Goal: Information Seeking & Learning: Check status

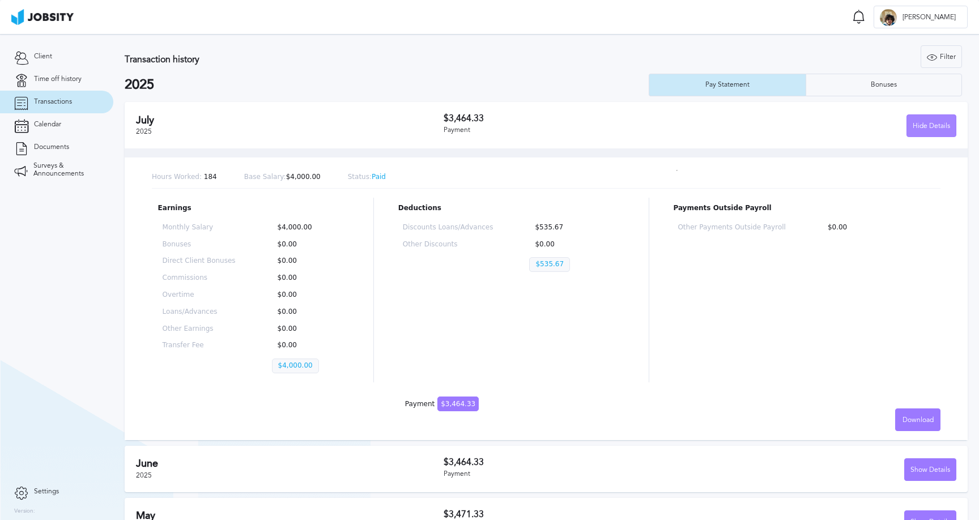
click at [950, 121] on div "Hide Details" at bounding box center [931, 126] width 49 height 23
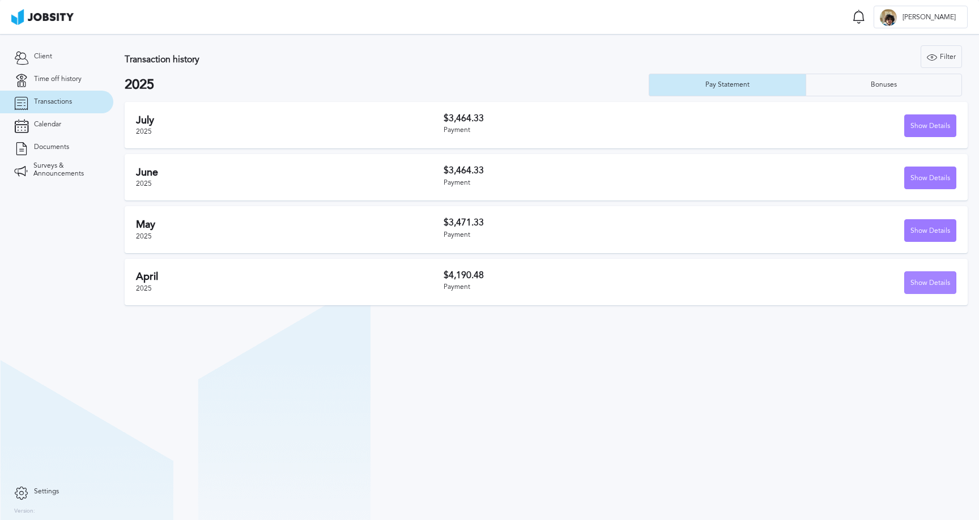
click at [907, 281] on div "Show Details" at bounding box center [929, 283] width 51 height 23
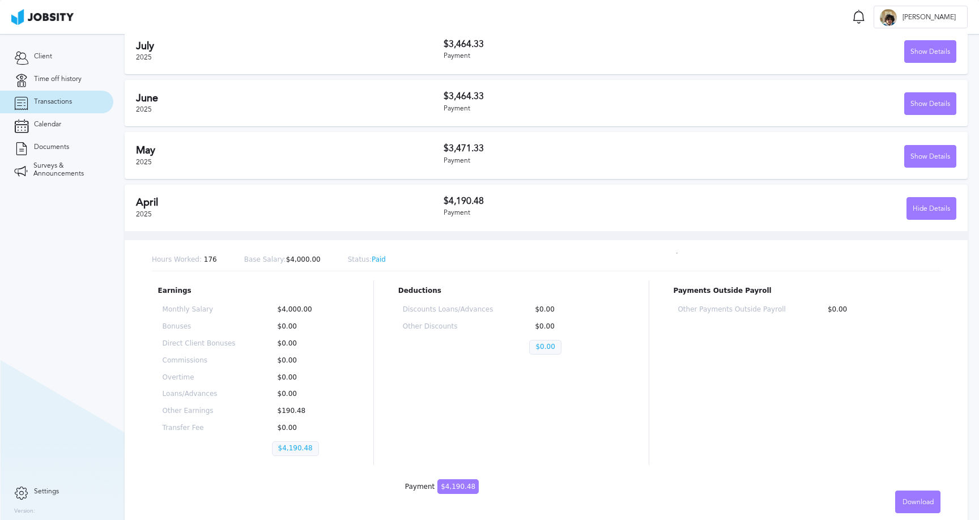
click at [937, 177] on div "[DATE] $3,464.33 Payment Show Details Hours Worked: 184 Base Salary: $4,000.00 …" at bounding box center [546, 278] width 843 height 500
click at [935, 158] on div "Show Details" at bounding box center [929, 157] width 51 height 23
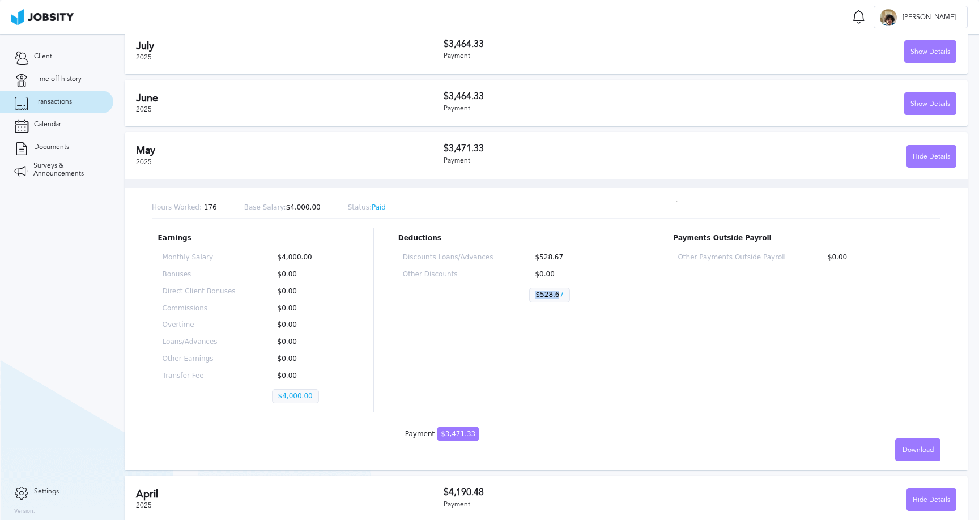
drag, startPoint x: 548, startPoint y: 286, endPoint x: 559, endPoint y: 287, distance: 11.4
click at [559, 288] on p "$528.67" at bounding box center [549, 295] width 41 height 15
click at [547, 272] on p "$0.00" at bounding box center [574, 275] width 91 height 8
click at [915, 146] on div "Hide Details" at bounding box center [931, 157] width 49 height 23
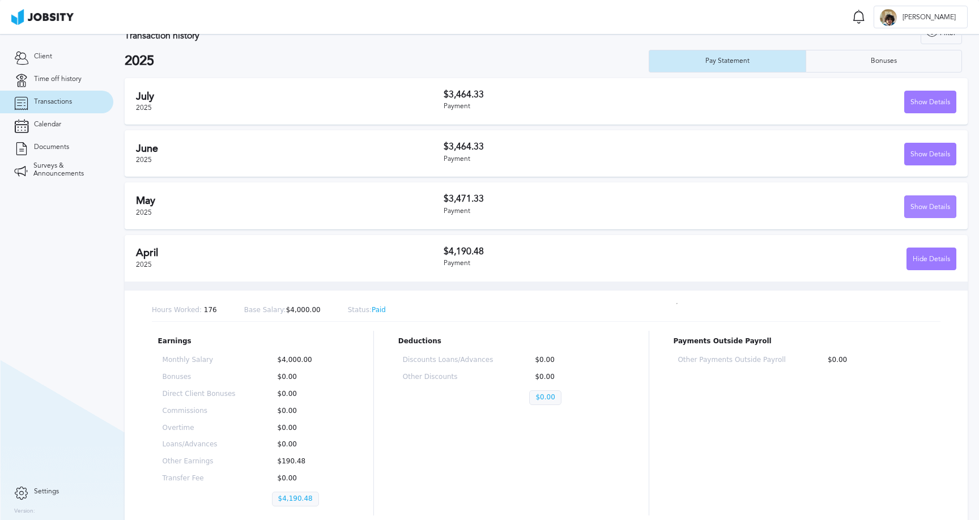
scroll to position [6, 0]
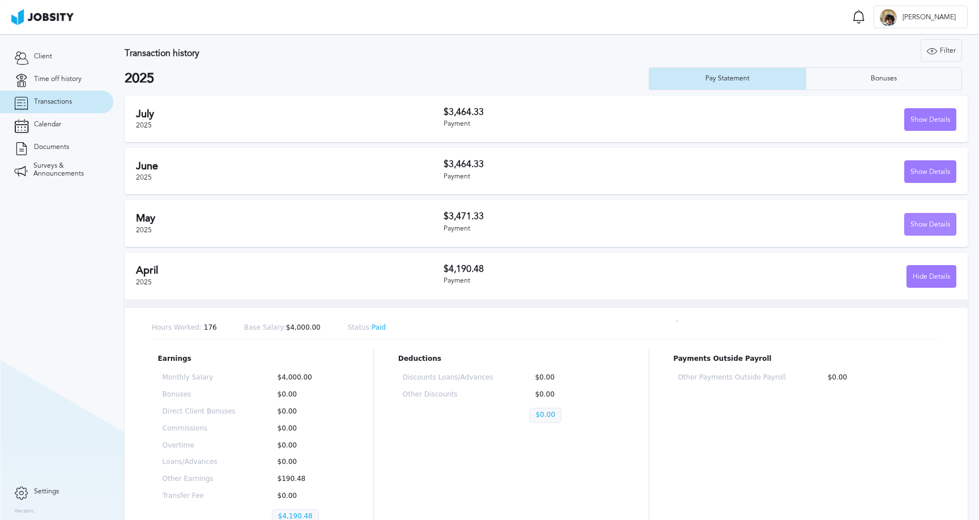
click at [932, 216] on div "Show Details" at bounding box center [929, 225] width 51 height 23
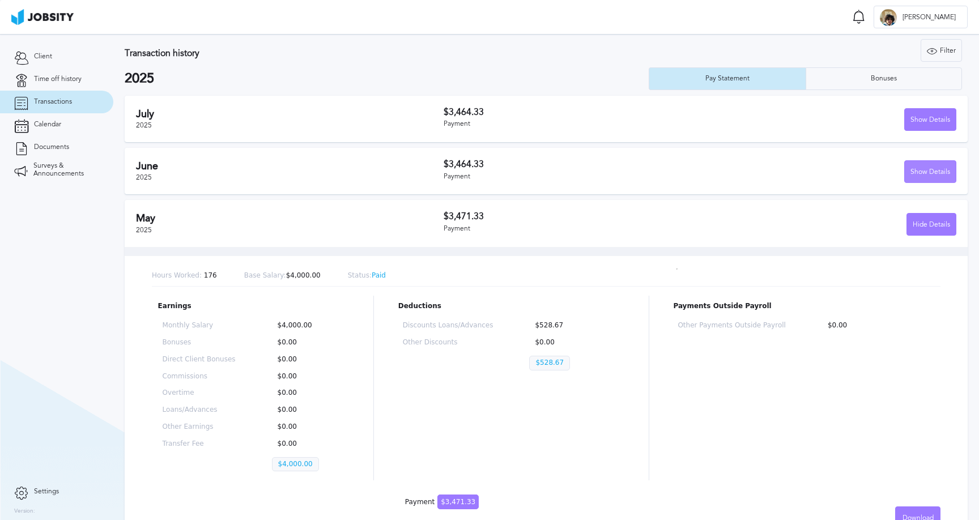
click at [928, 170] on div "Show Details" at bounding box center [929, 172] width 51 height 23
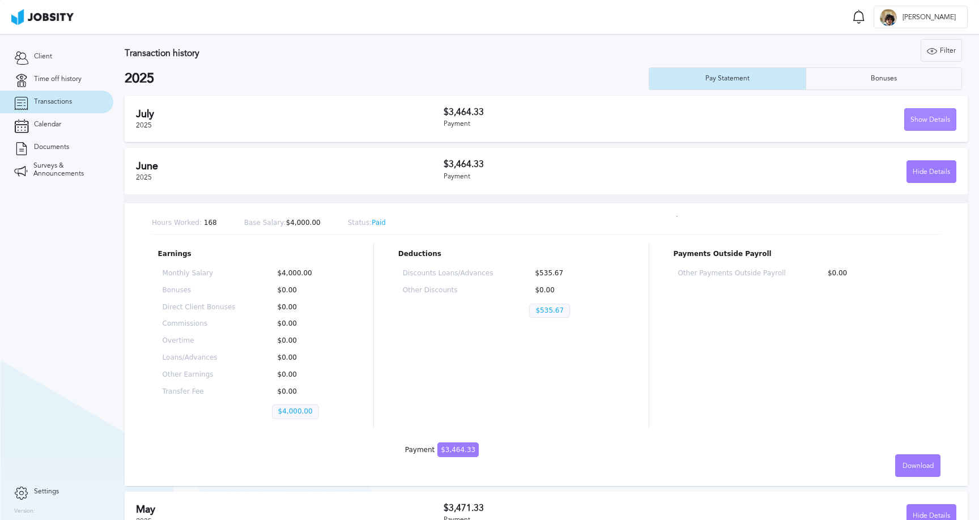
click at [930, 115] on div "Show Details" at bounding box center [929, 120] width 51 height 23
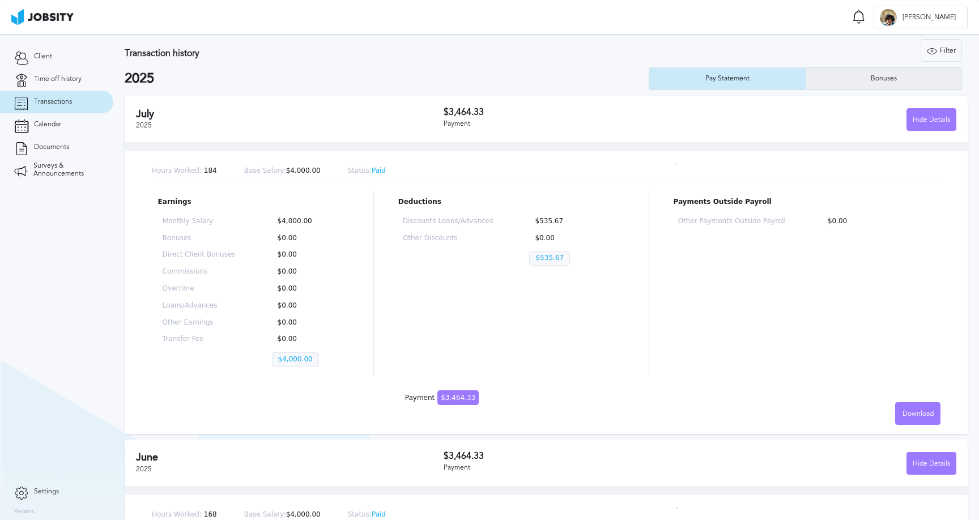
click at [904, 74] on div "Bonuses" at bounding box center [884, 78] width 156 height 23
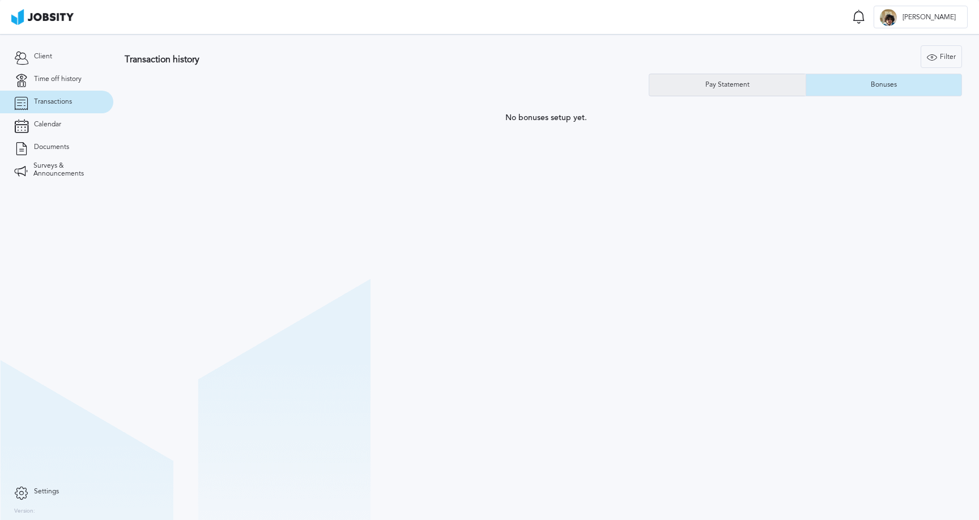
click at [745, 89] on div "Pay Statement" at bounding box center [727, 85] width 156 height 23
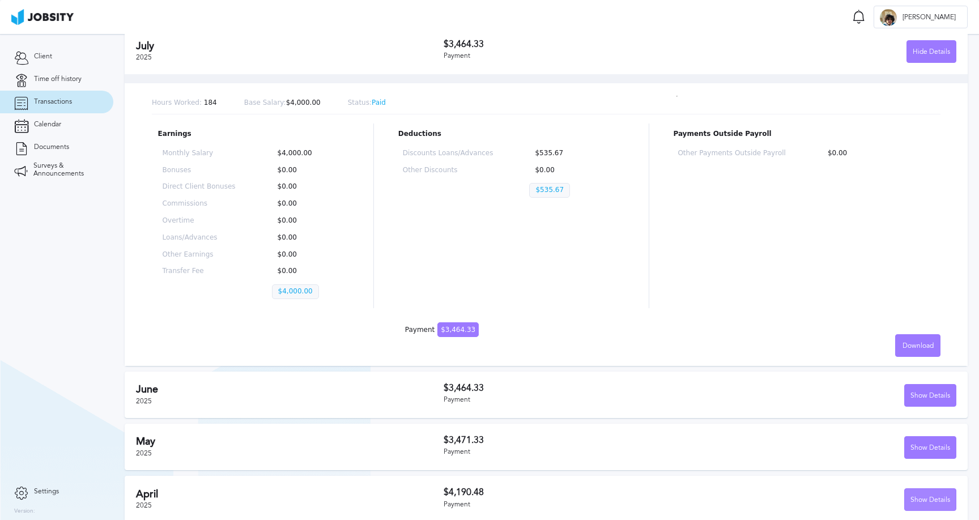
click at [920, 497] on div "Show Details" at bounding box center [929, 500] width 51 height 23
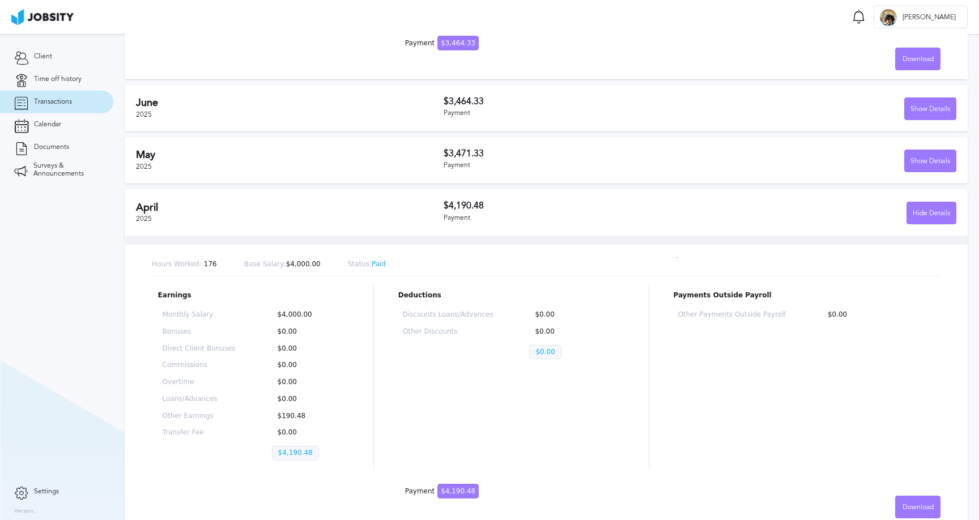
scroll to position [360, 0]
click at [935, 161] on div "Show Details" at bounding box center [929, 162] width 51 height 23
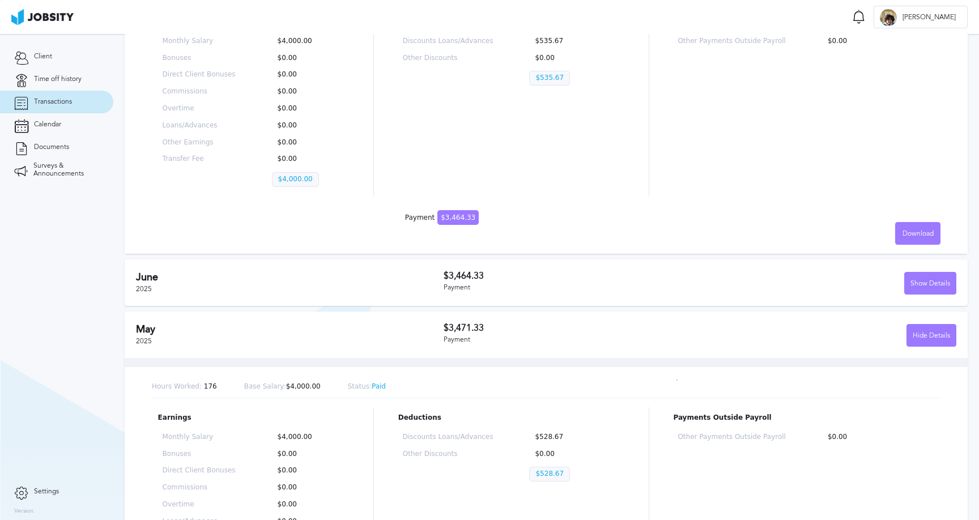
scroll to position [195, 0]
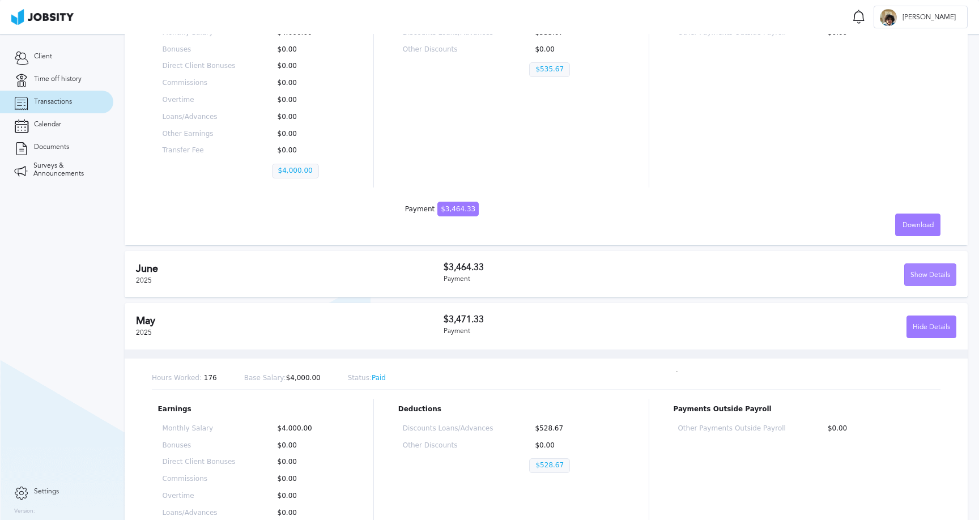
click at [949, 274] on div "Show Details" at bounding box center [929, 275] width 51 height 23
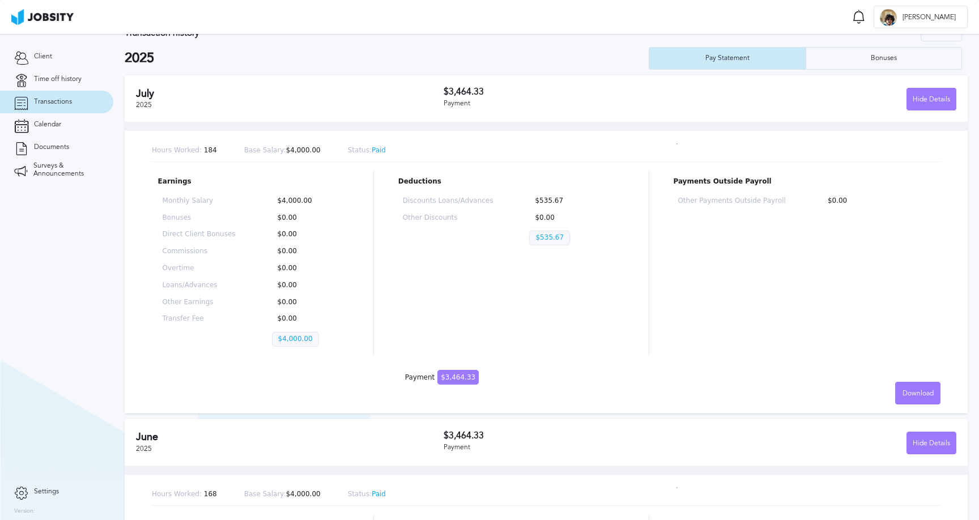
scroll to position [29, 0]
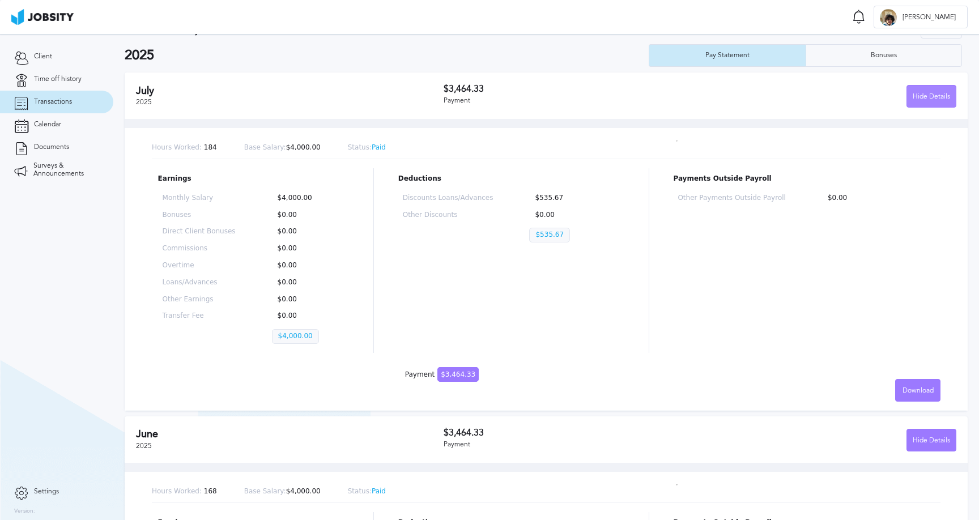
click at [928, 98] on div "Hide Details" at bounding box center [931, 97] width 49 height 23
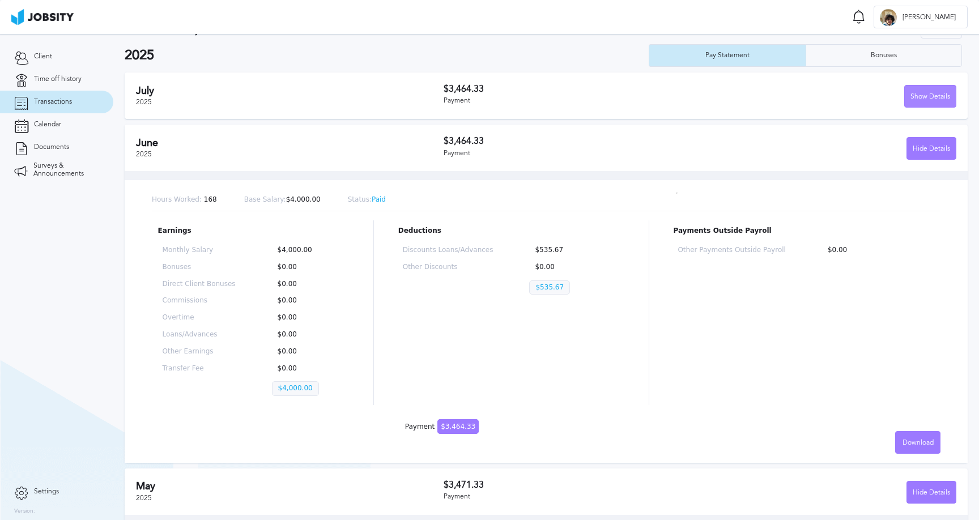
click at [925, 95] on div "Show Details" at bounding box center [929, 97] width 51 height 23
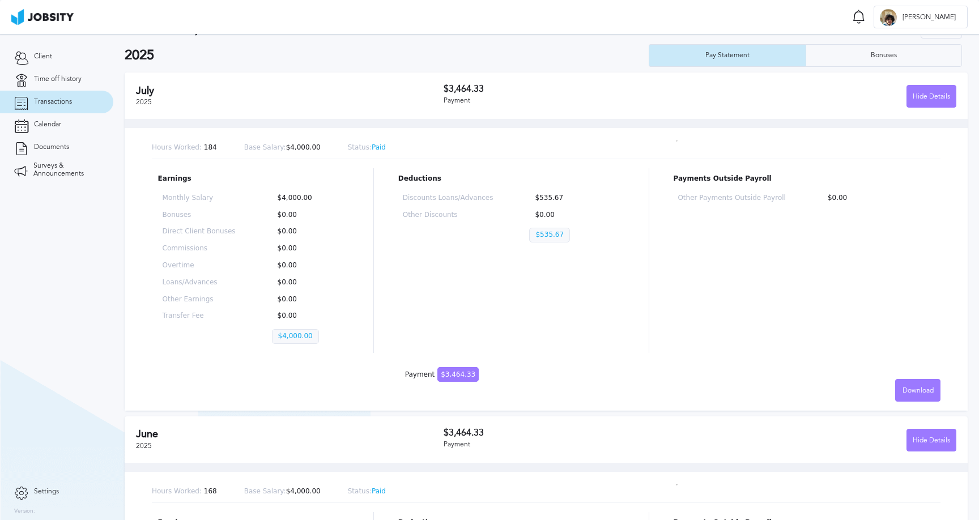
click at [925, 176] on p "Payments Outside Payroll" at bounding box center [803, 179] width 261 height 8
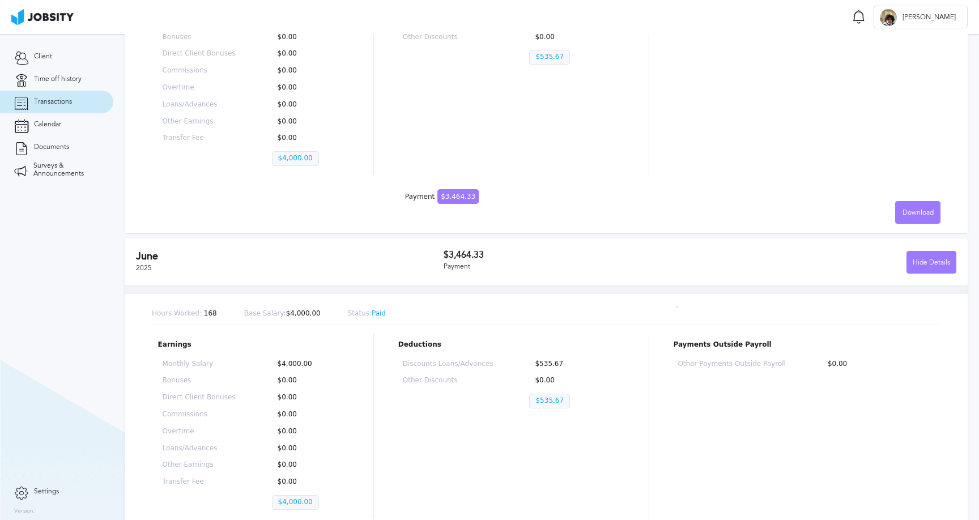
scroll to position [211, 0]
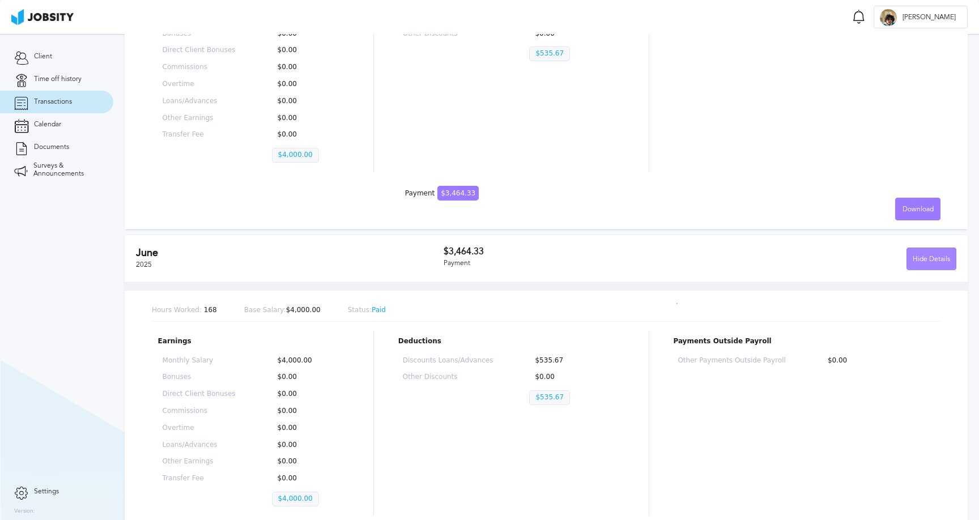
click at [935, 249] on div "Hide Details" at bounding box center [931, 259] width 49 height 23
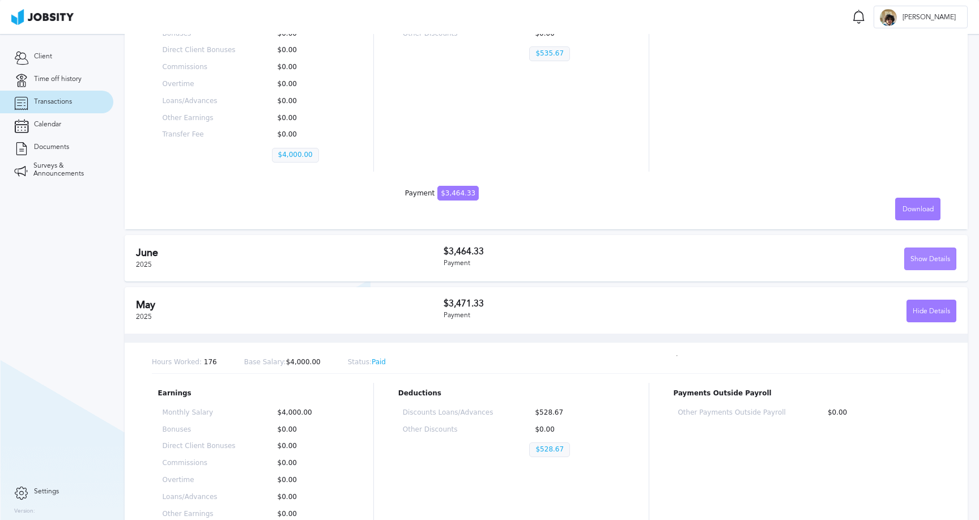
click at [923, 248] on div "Show Details" at bounding box center [929, 259] width 51 height 23
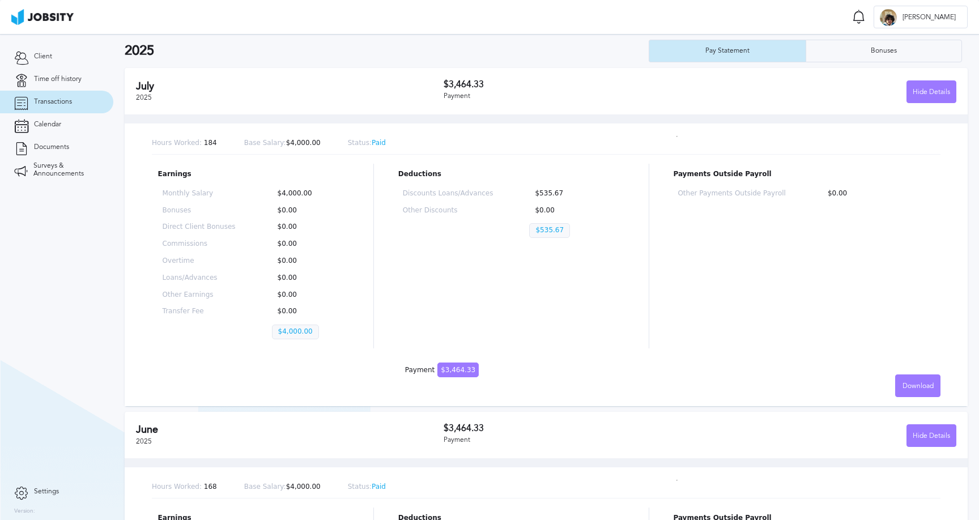
scroll to position [41, 0]
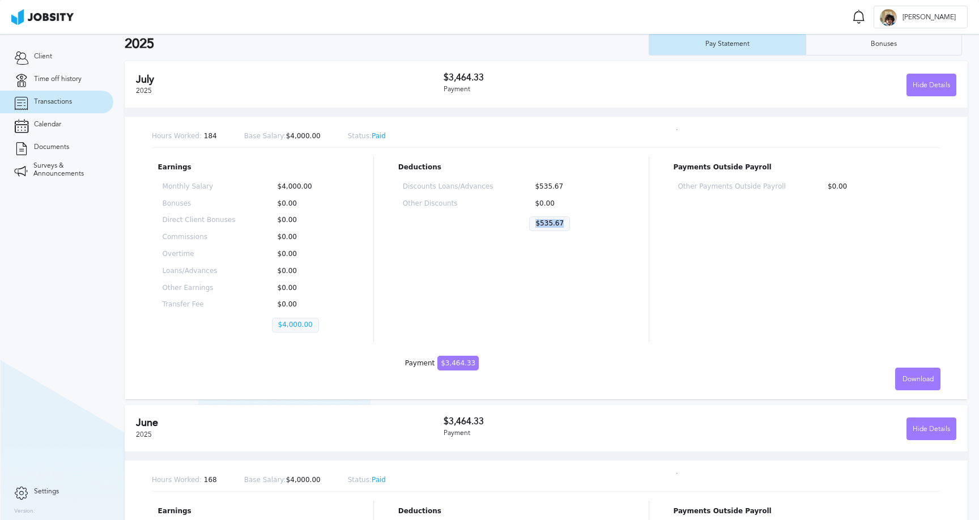
drag, startPoint x: 534, startPoint y: 221, endPoint x: 571, endPoint y: 221, distance: 36.8
click at [571, 221] on div "Discounts Loans/Advances $535.67 Other Discounts $0.00 $535.67" at bounding box center [511, 209] width 226 height 62
copy p "$535.67"
click at [908, 50] on div "Bonuses" at bounding box center [884, 44] width 156 height 23
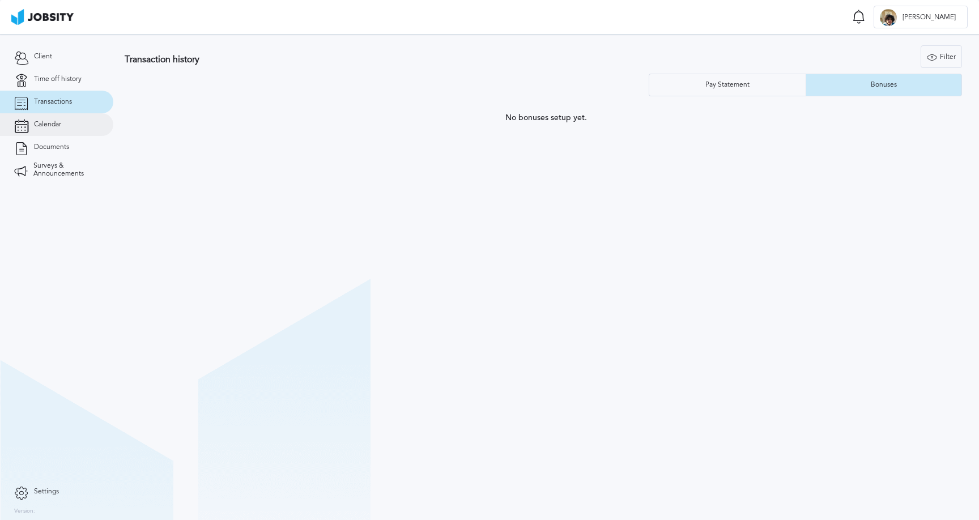
click at [53, 120] on link "Calendar" at bounding box center [56, 124] width 113 height 23
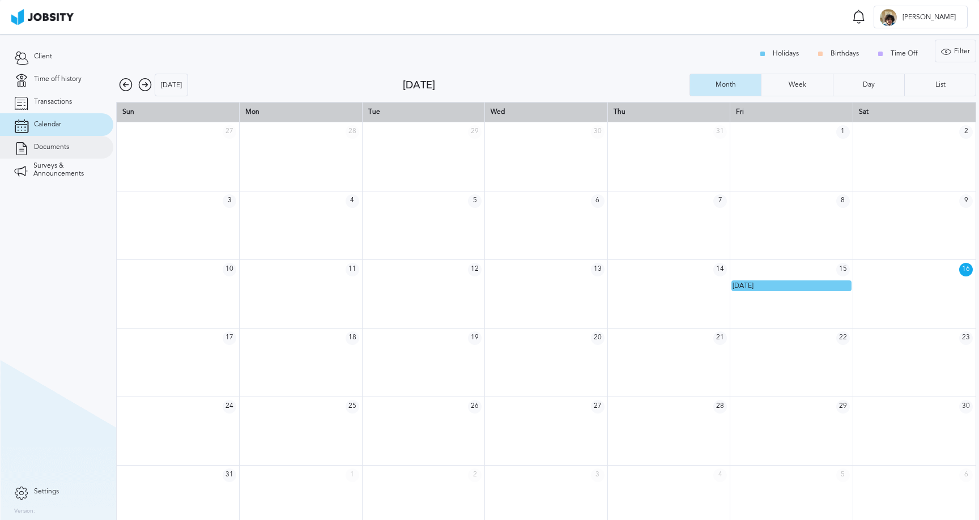
click at [44, 151] on span "Documents" at bounding box center [51, 147] width 35 height 8
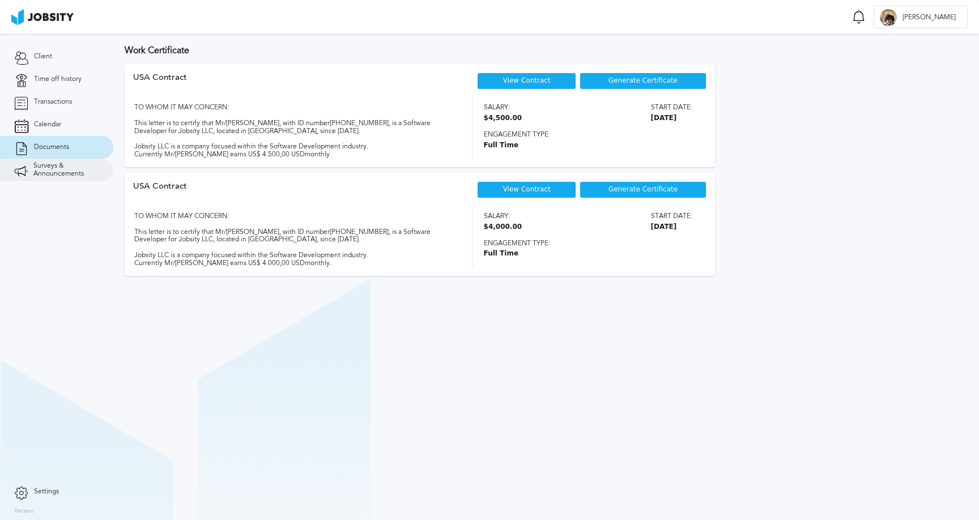
click at [58, 170] on span "Surveys & Announcements" at bounding box center [66, 170] width 66 height 16
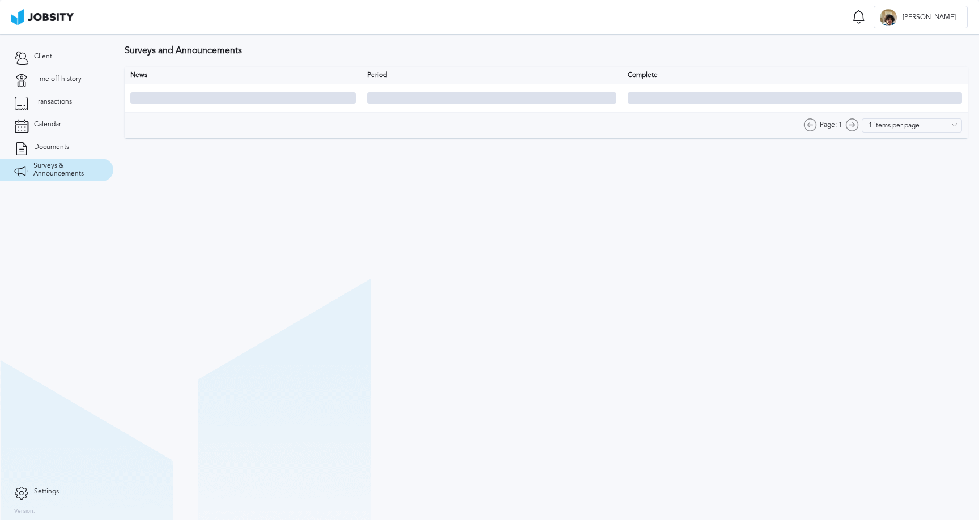
type input "10 items per page"
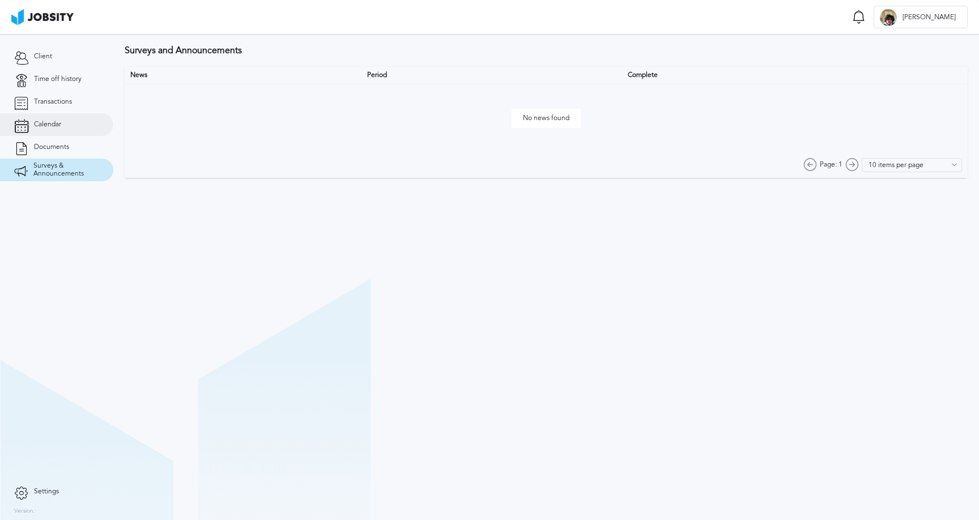
click at [45, 117] on link "Calendar" at bounding box center [56, 124] width 113 height 23
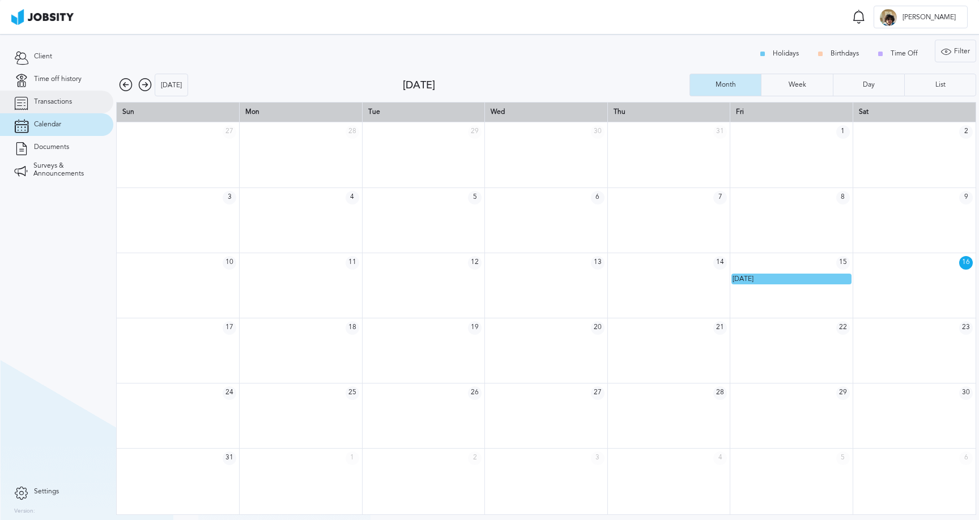
click at [45, 108] on link "Transactions" at bounding box center [56, 102] width 113 height 23
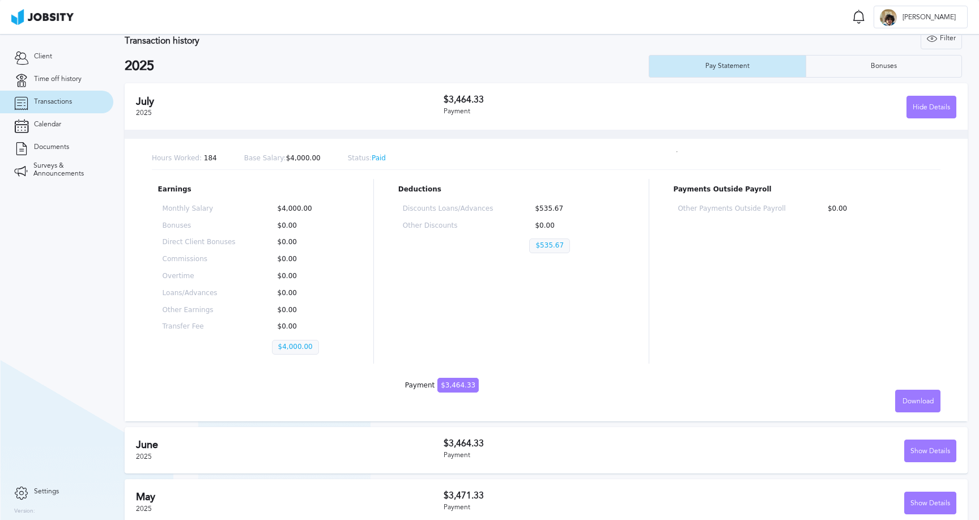
scroll to position [21, 0]
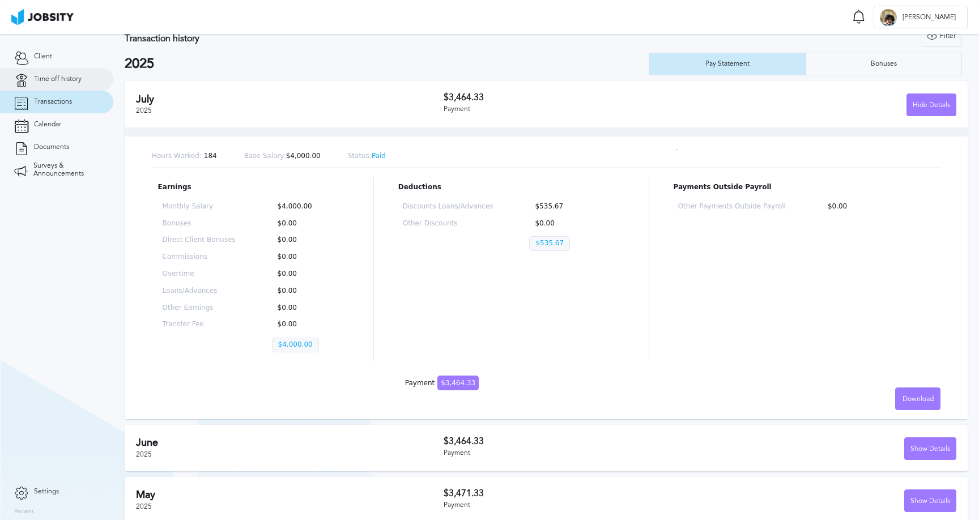
click at [53, 88] on link "Time off history" at bounding box center [56, 79] width 113 height 23
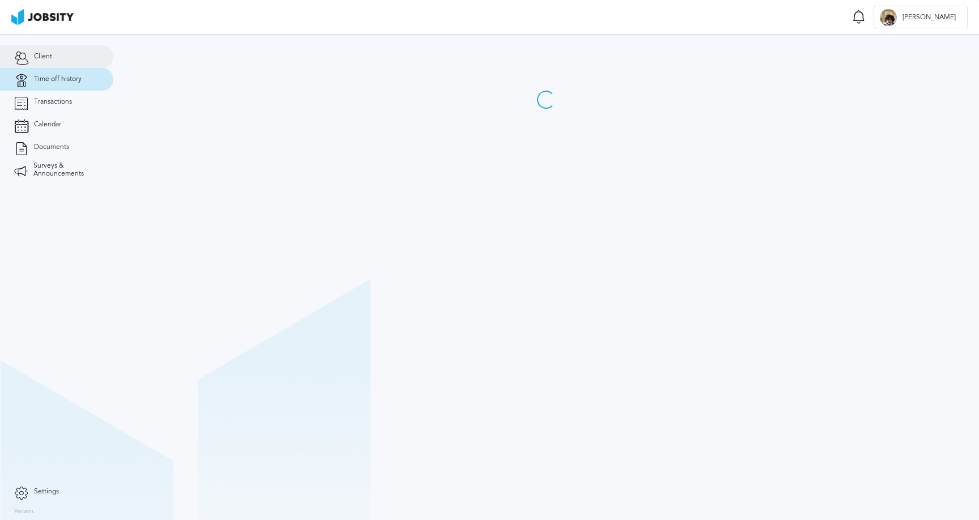
click at [44, 46] on link "Client" at bounding box center [56, 56] width 113 height 23
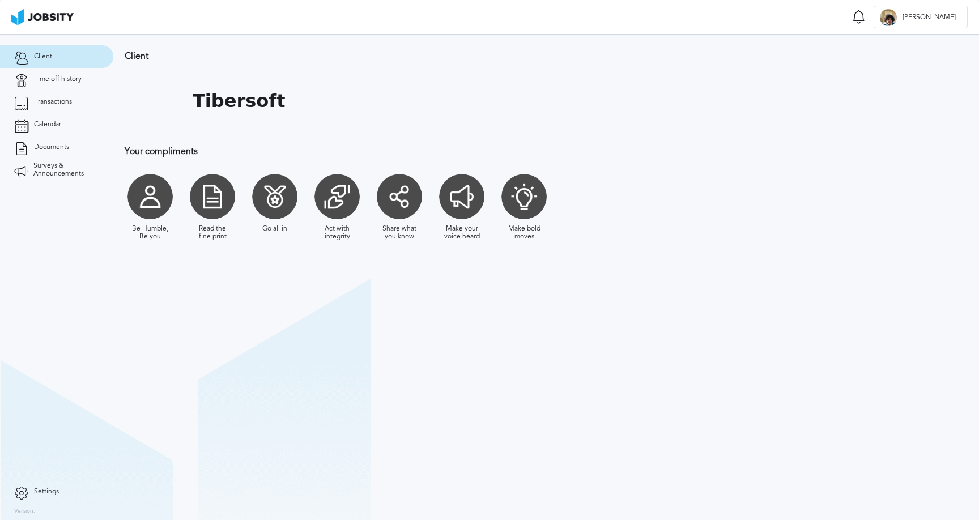
click at [61, 55] on link "Client" at bounding box center [56, 56] width 113 height 23
